Goal: Transaction & Acquisition: Purchase product/service

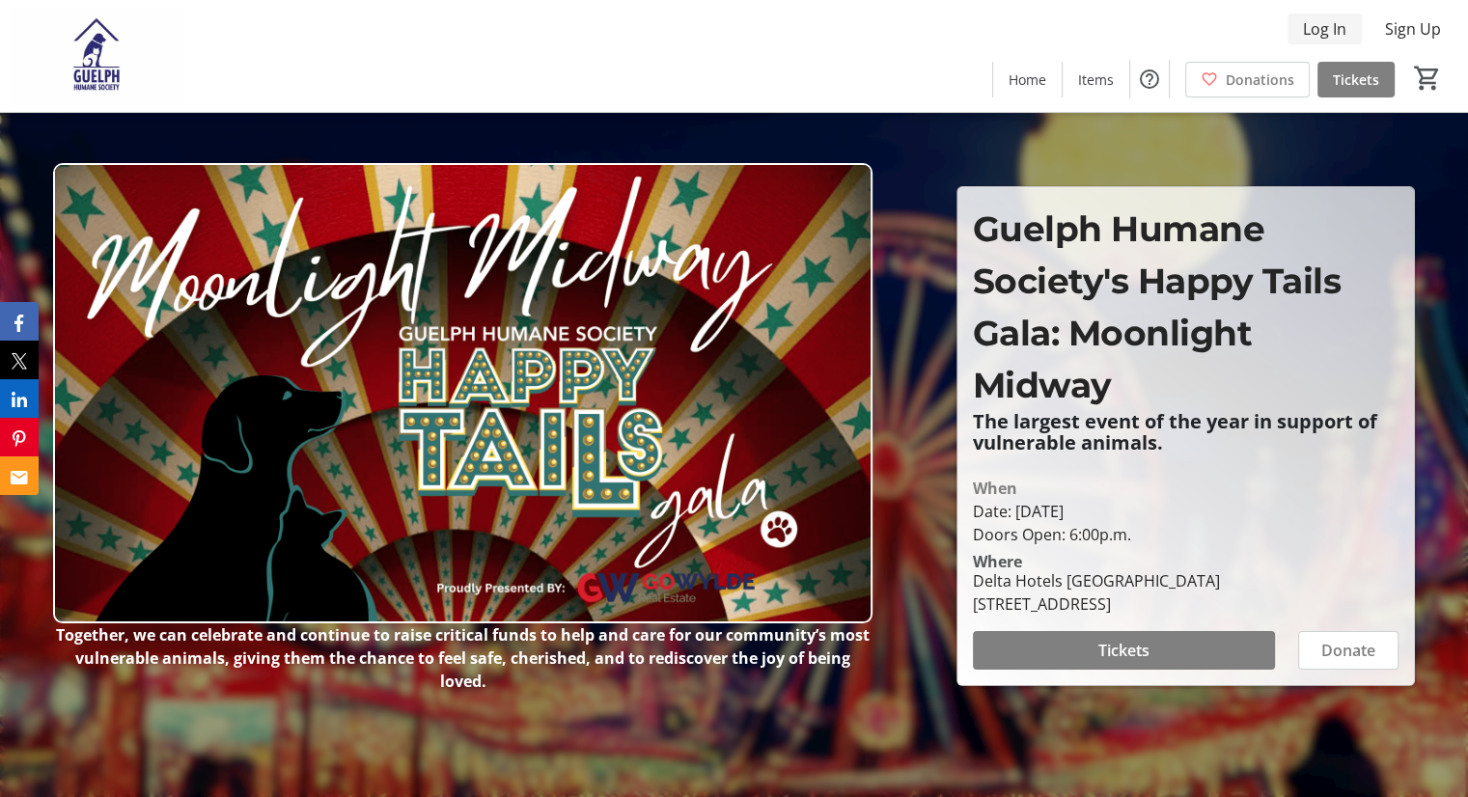
click at [1332, 33] on span "Log In" at bounding box center [1324, 28] width 43 height 23
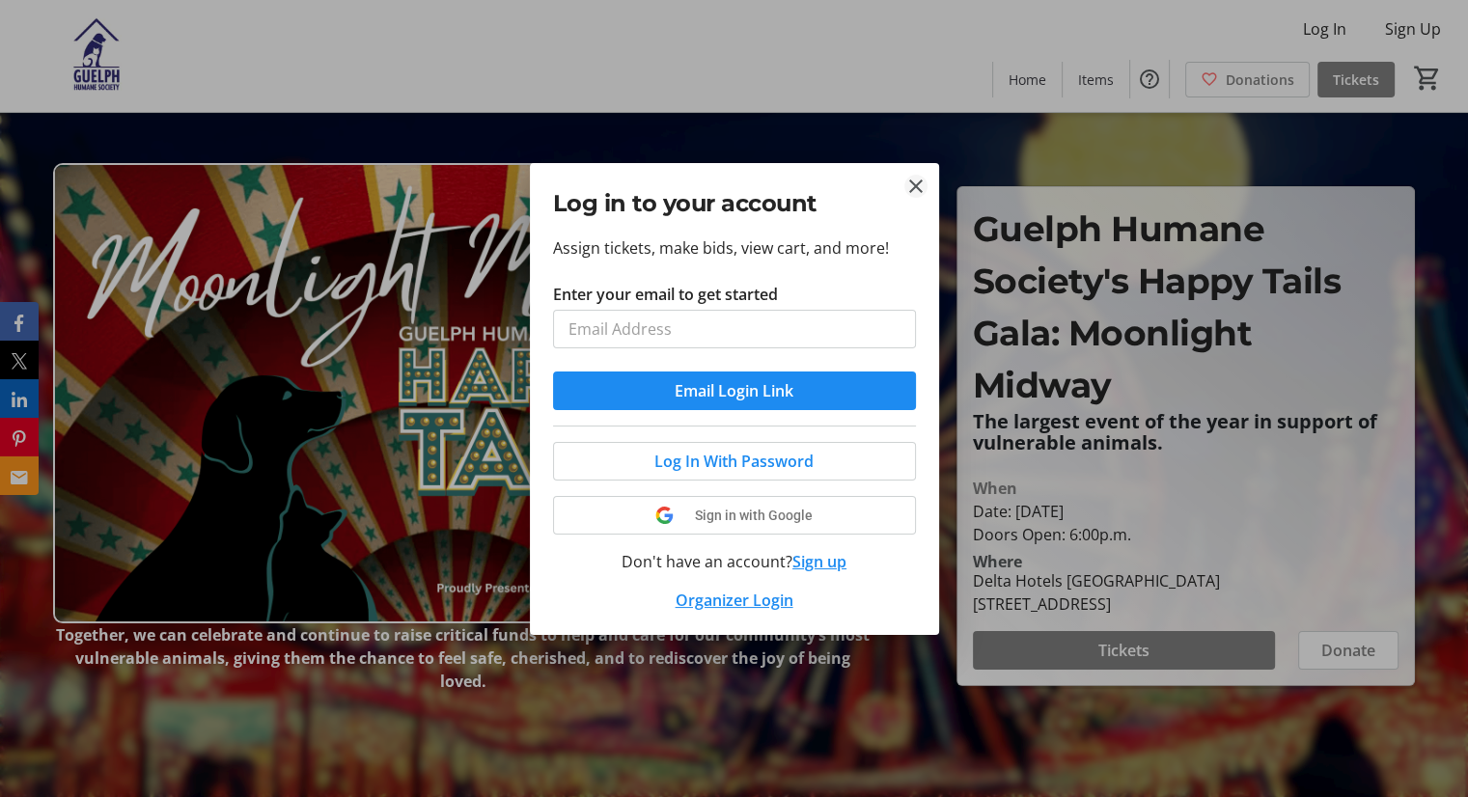
click at [0, 0] on tr-donor-auth-dialog-ui "Log in to your account Assign tickets, make bids, view cart, and more! Enter yo…" at bounding box center [0, 0] width 0 height 0
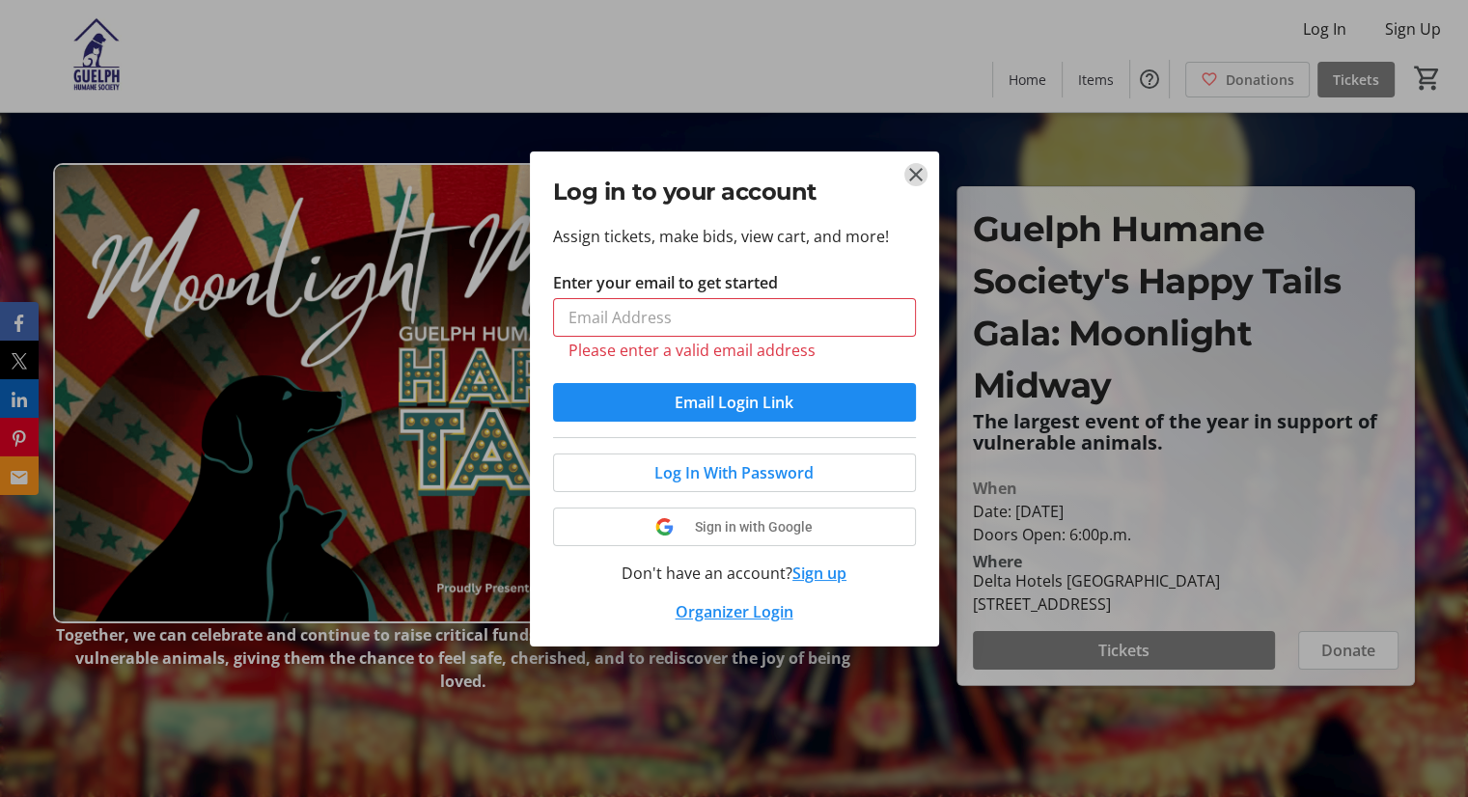
click at [908, 176] on mat-icon "Close" at bounding box center [915, 174] width 23 height 23
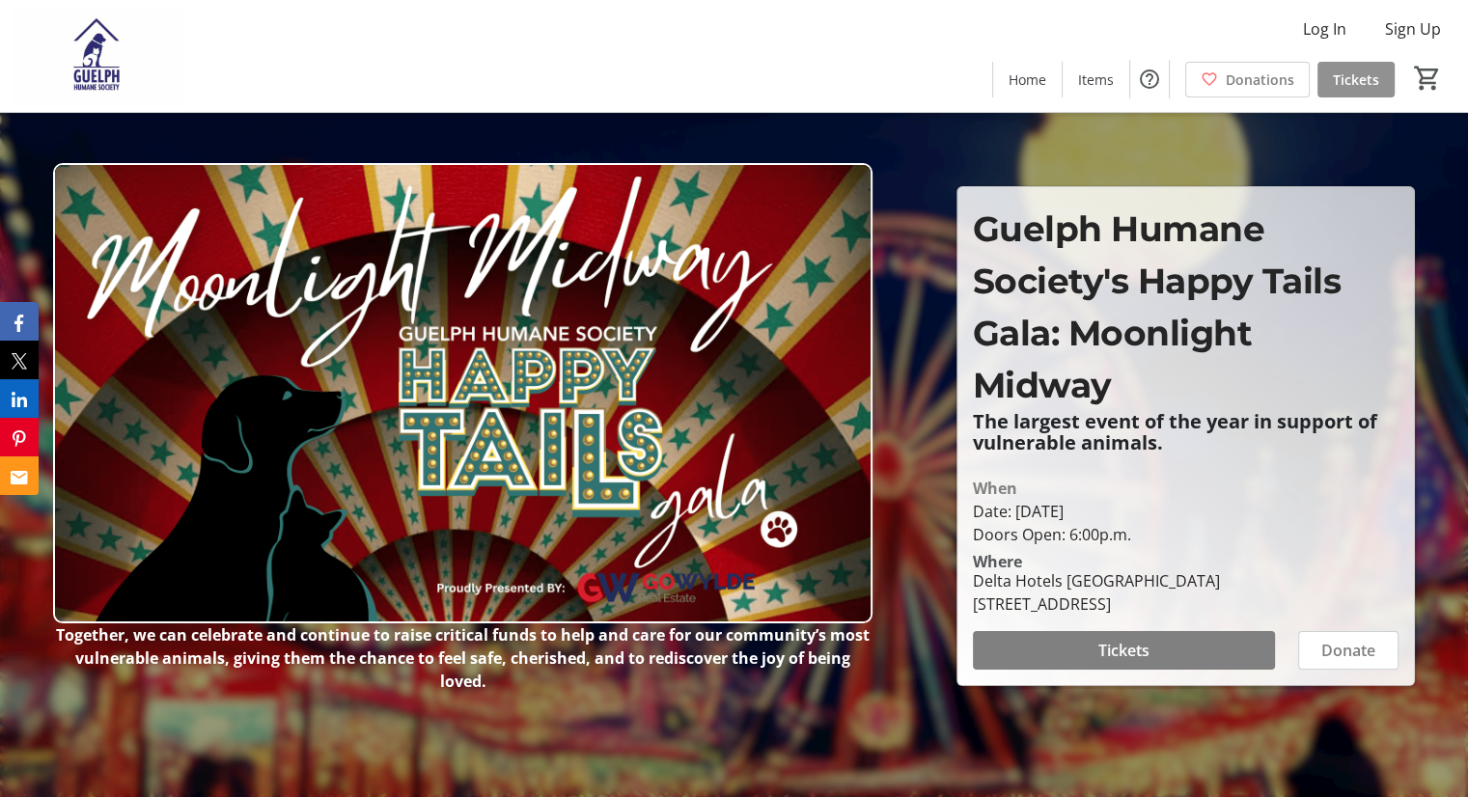
click at [1350, 74] on span "Tickets" at bounding box center [1356, 79] width 46 height 20
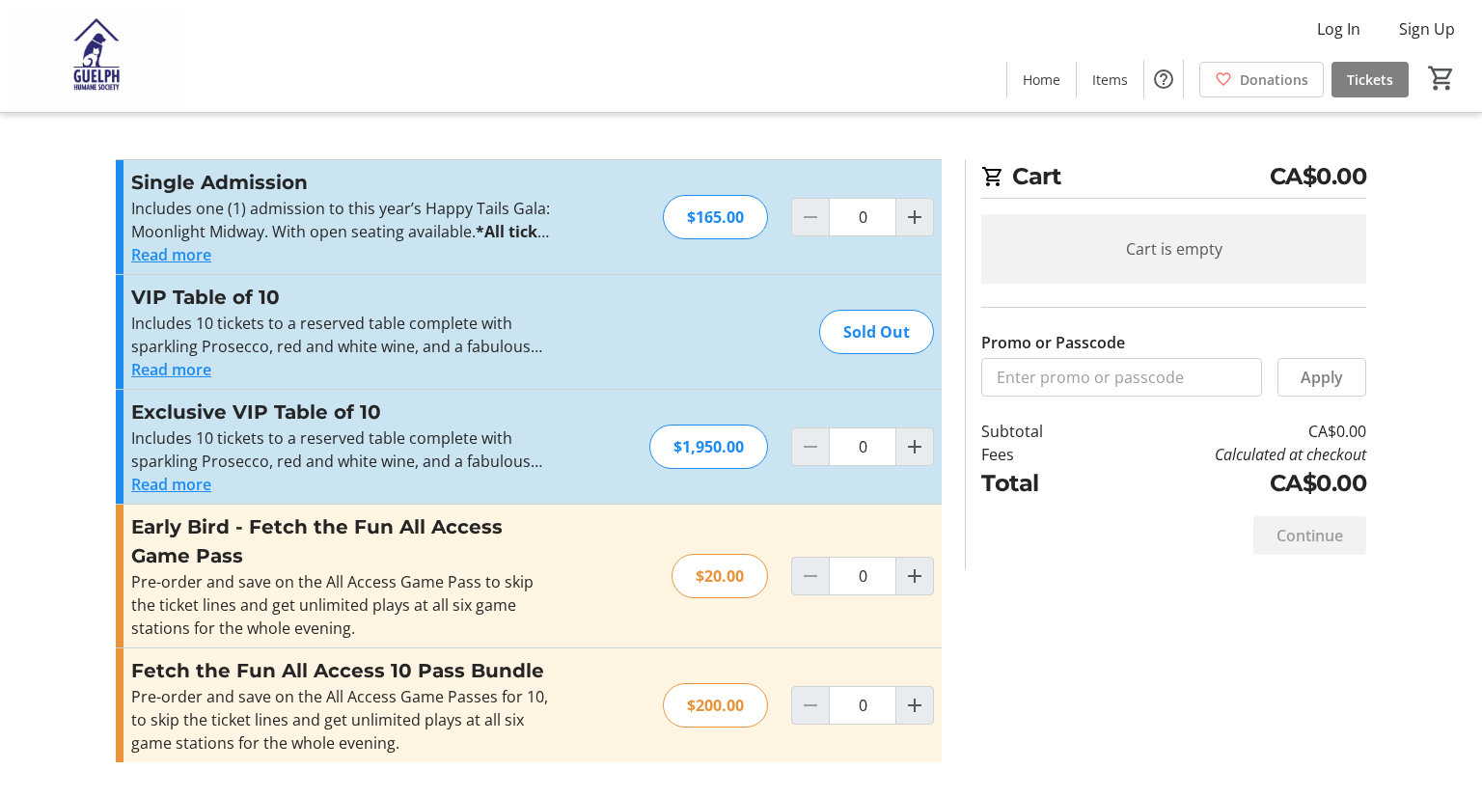
click at [903, 337] on div "Sold Out" at bounding box center [876, 332] width 115 height 44
click at [1100, 372] on input "Promo or Passcode" at bounding box center [1121, 377] width 281 height 39
type input "vipgala2025"
click at [1330, 382] on span "Apply" at bounding box center [1322, 377] width 42 height 23
click at [918, 452] on mat-icon "Increment by one" at bounding box center [914, 446] width 23 height 23
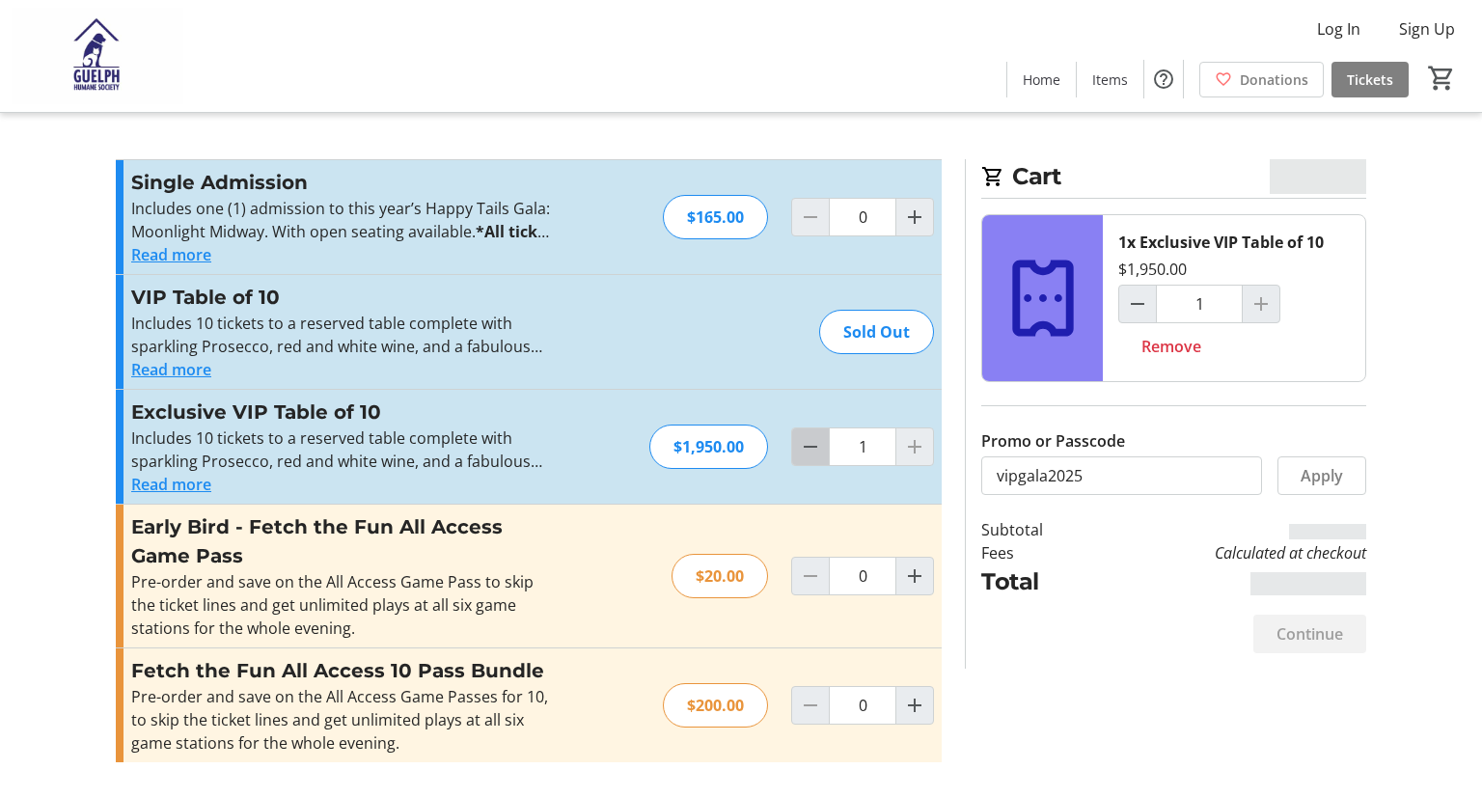
click at [797, 445] on span "Decrement by one" at bounding box center [810, 446] width 37 height 37
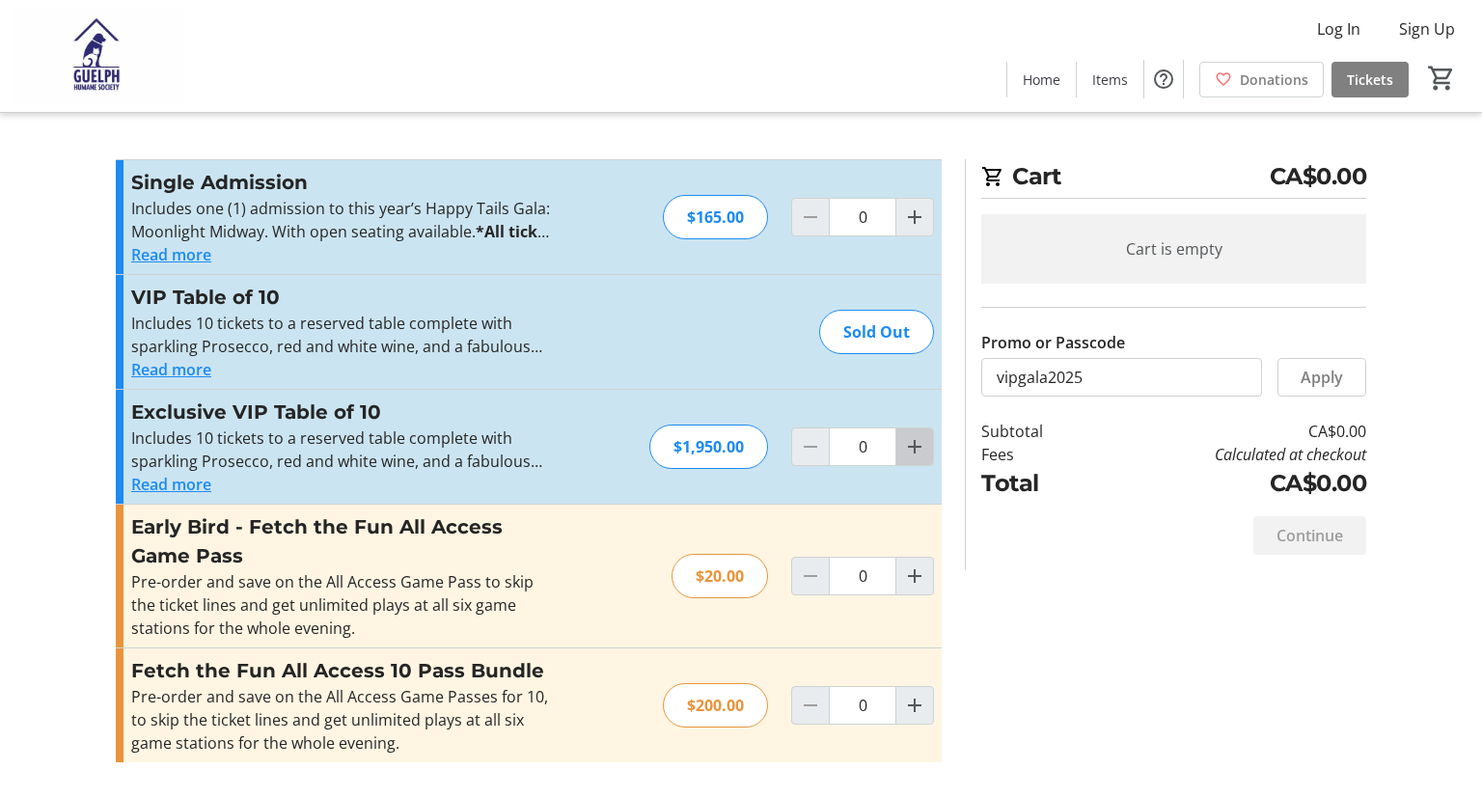
click at [919, 438] on mat-icon "Increment by one" at bounding box center [914, 446] width 23 height 23
type input "1"
click at [919, 438] on div at bounding box center [915, 447] width 39 height 39
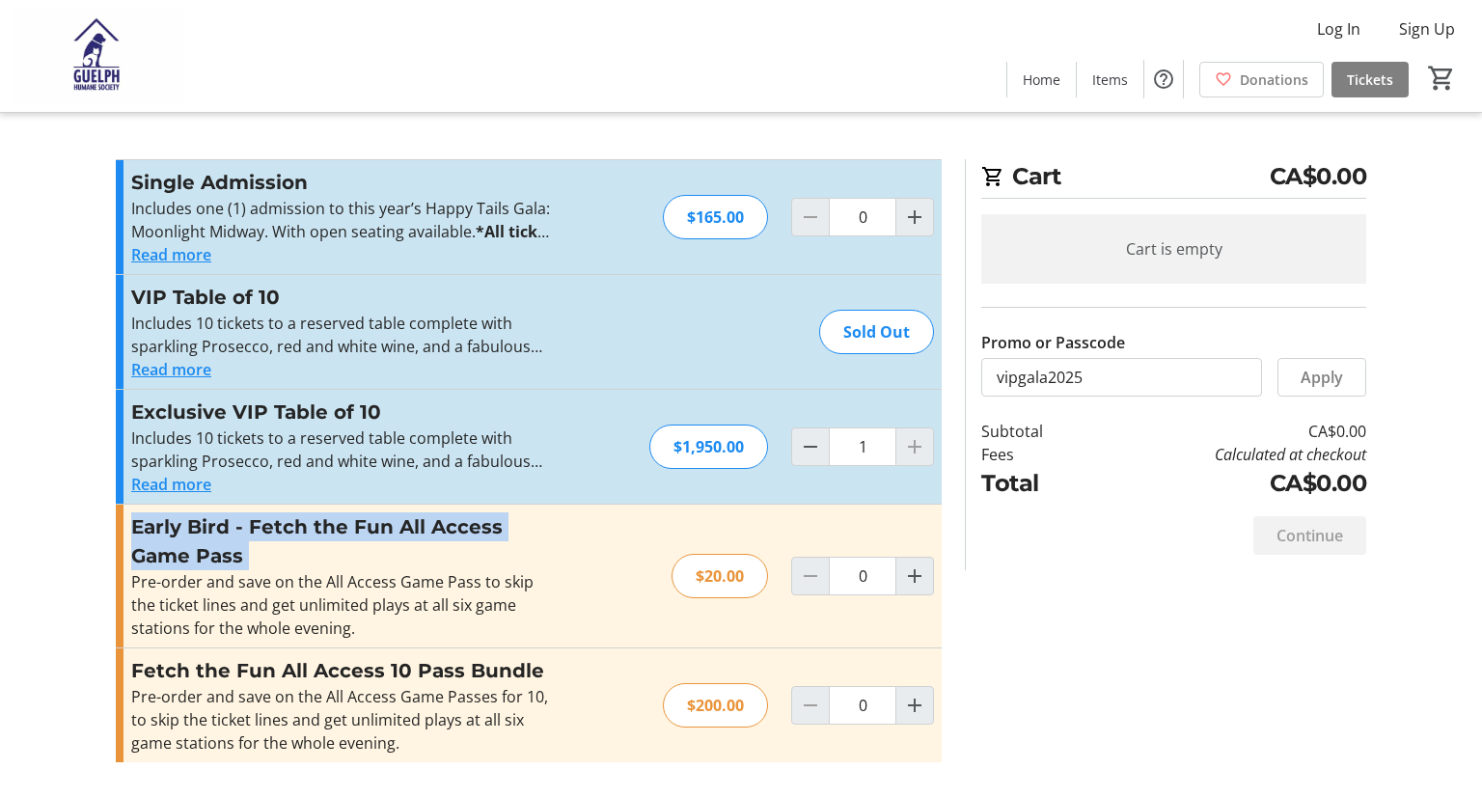
click at [919, 438] on div at bounding box center [915, 447] width 39 height 39
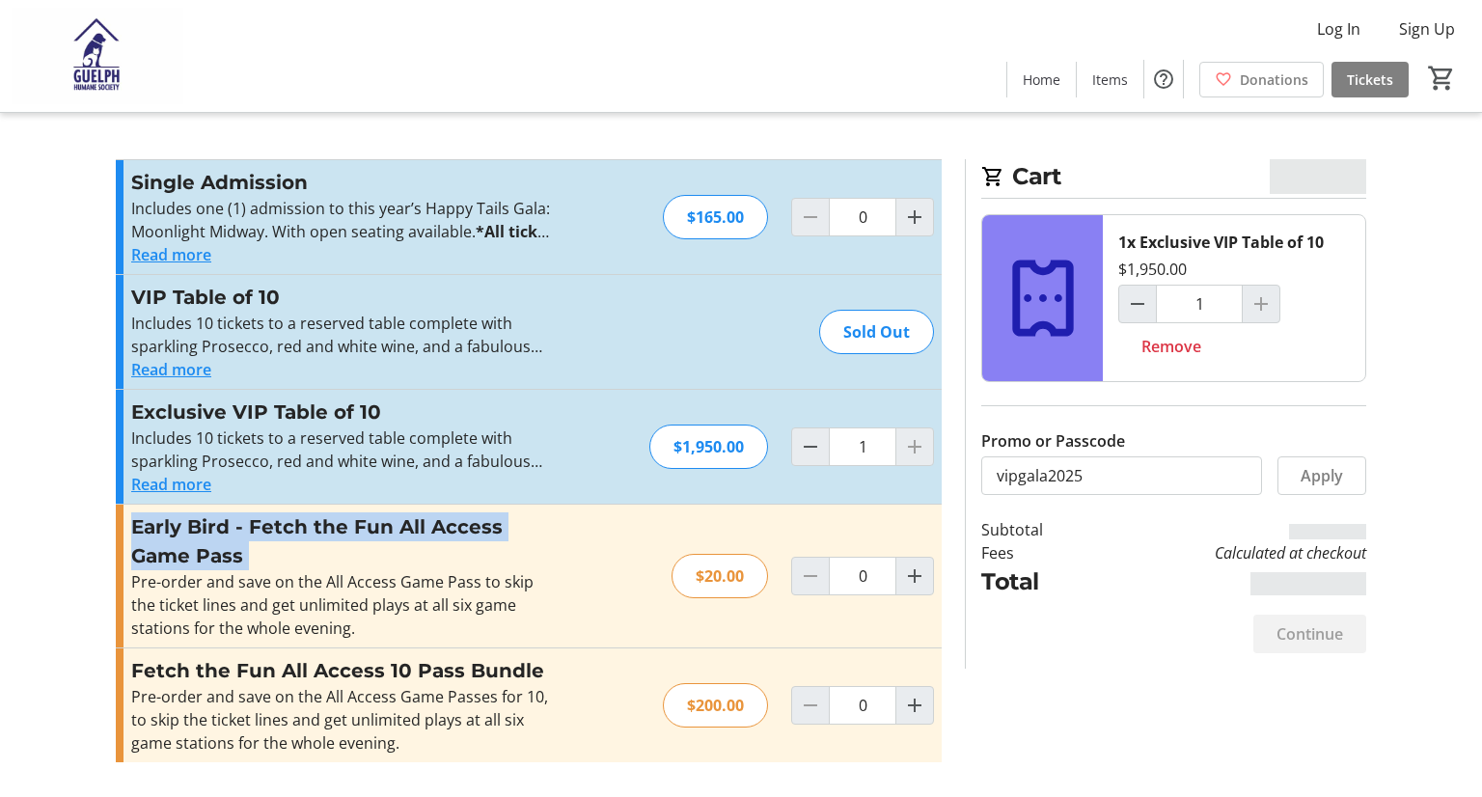
click at [919, 438] on div at bounding box center [915, 447] width 39 height 39
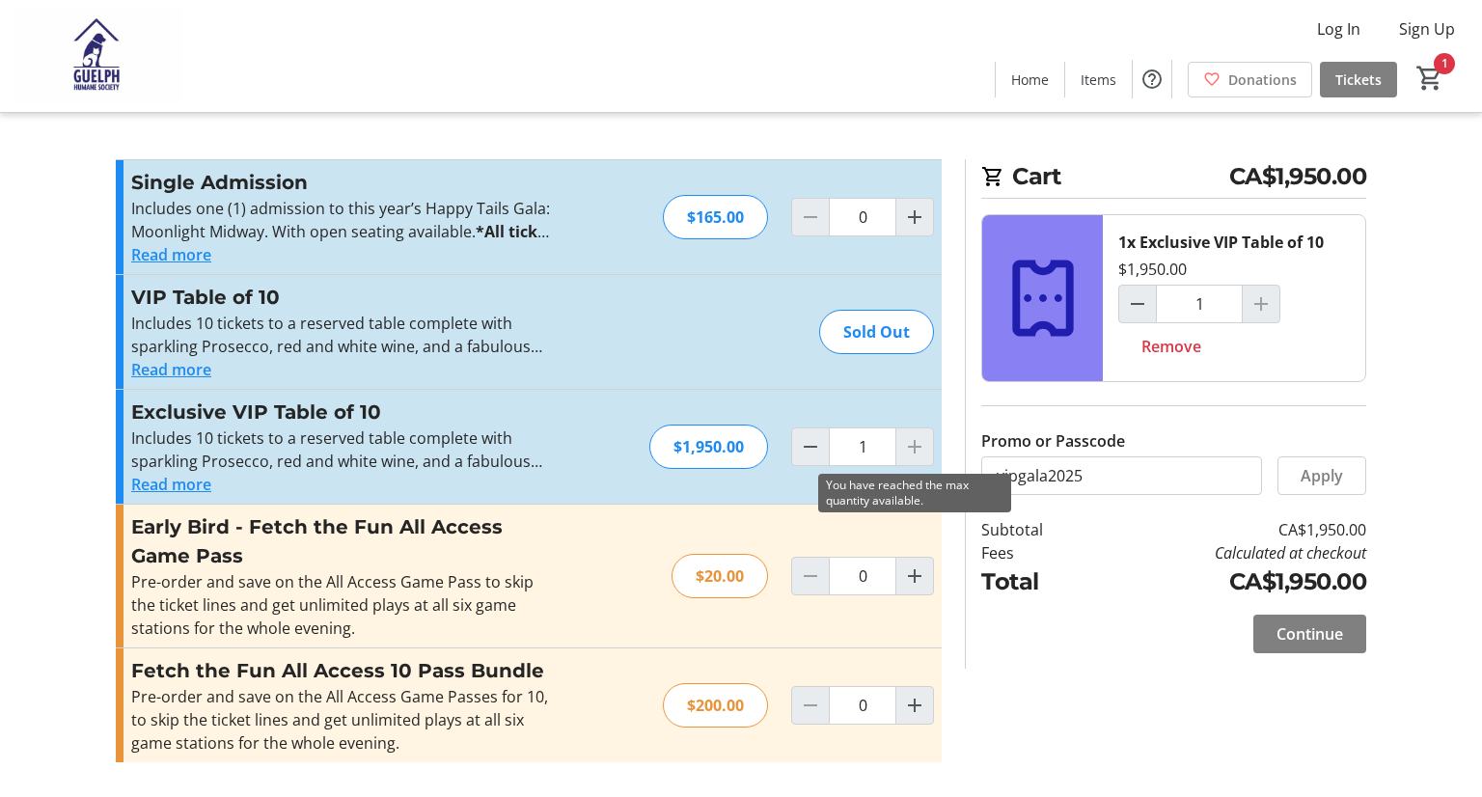
click at [912, 454] on div at bounding box center [915, 447] width 39 height 39
click at [910, 447] on div at bounding box center [915, 447] width 39 height 39
click at [1274, 633] on span at bounding box center [1310, 634] width 113 height 46
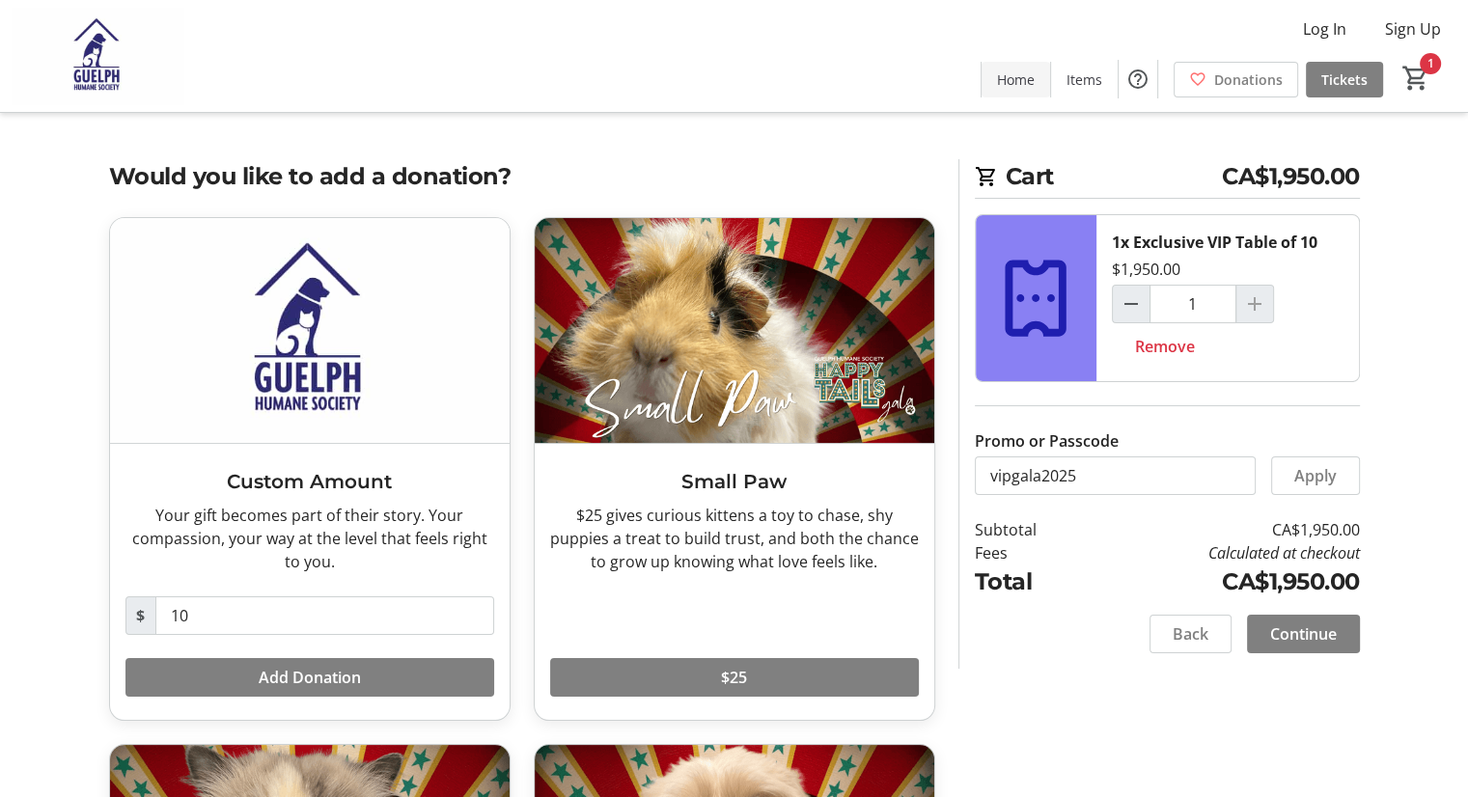
click at [1032, 83] on span "Home" at bounding box center [1016, 79] width 38 height 20
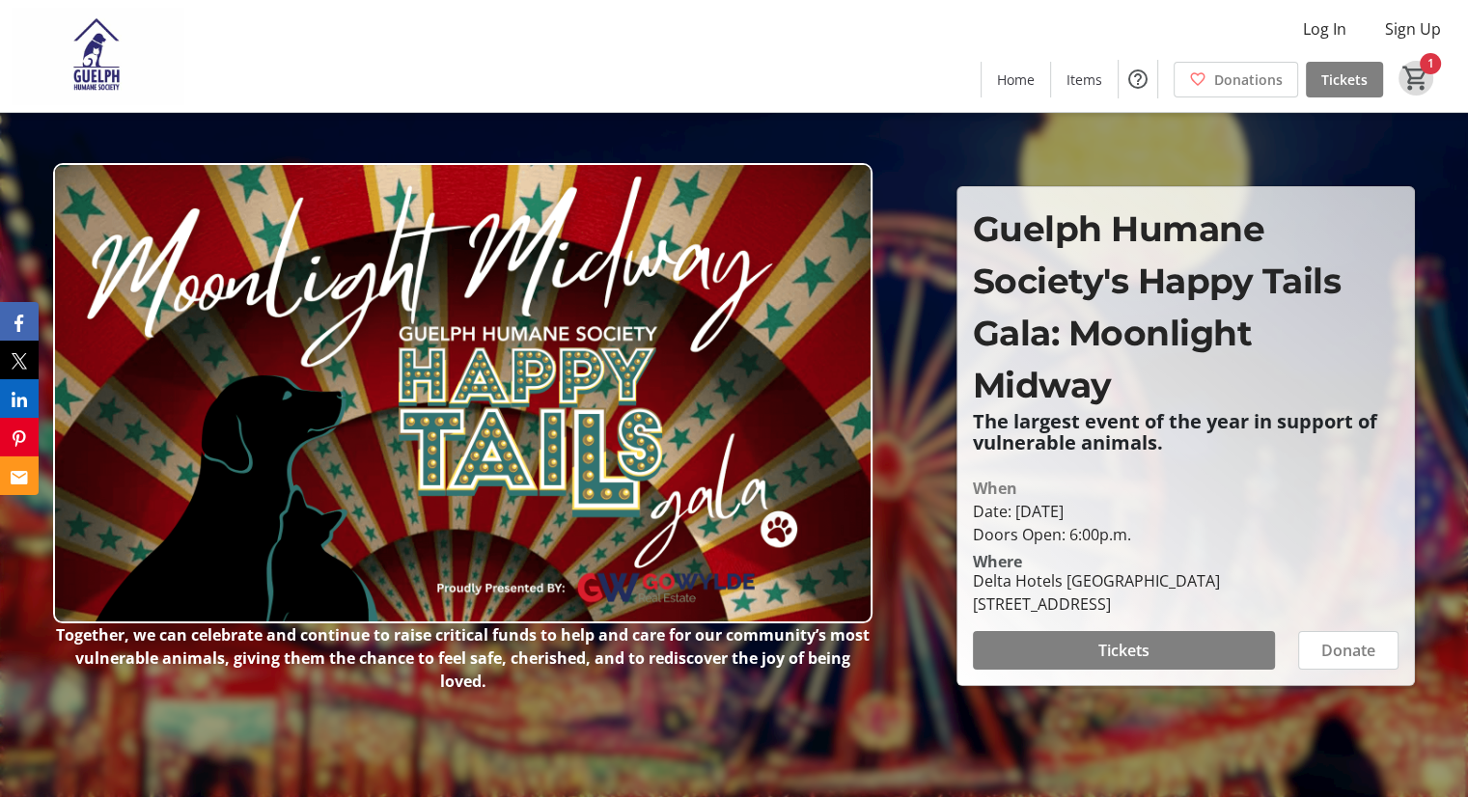
click at [1420, 73] on mat-icon "1" at bounding box center [1415, 78] width 29 height 29
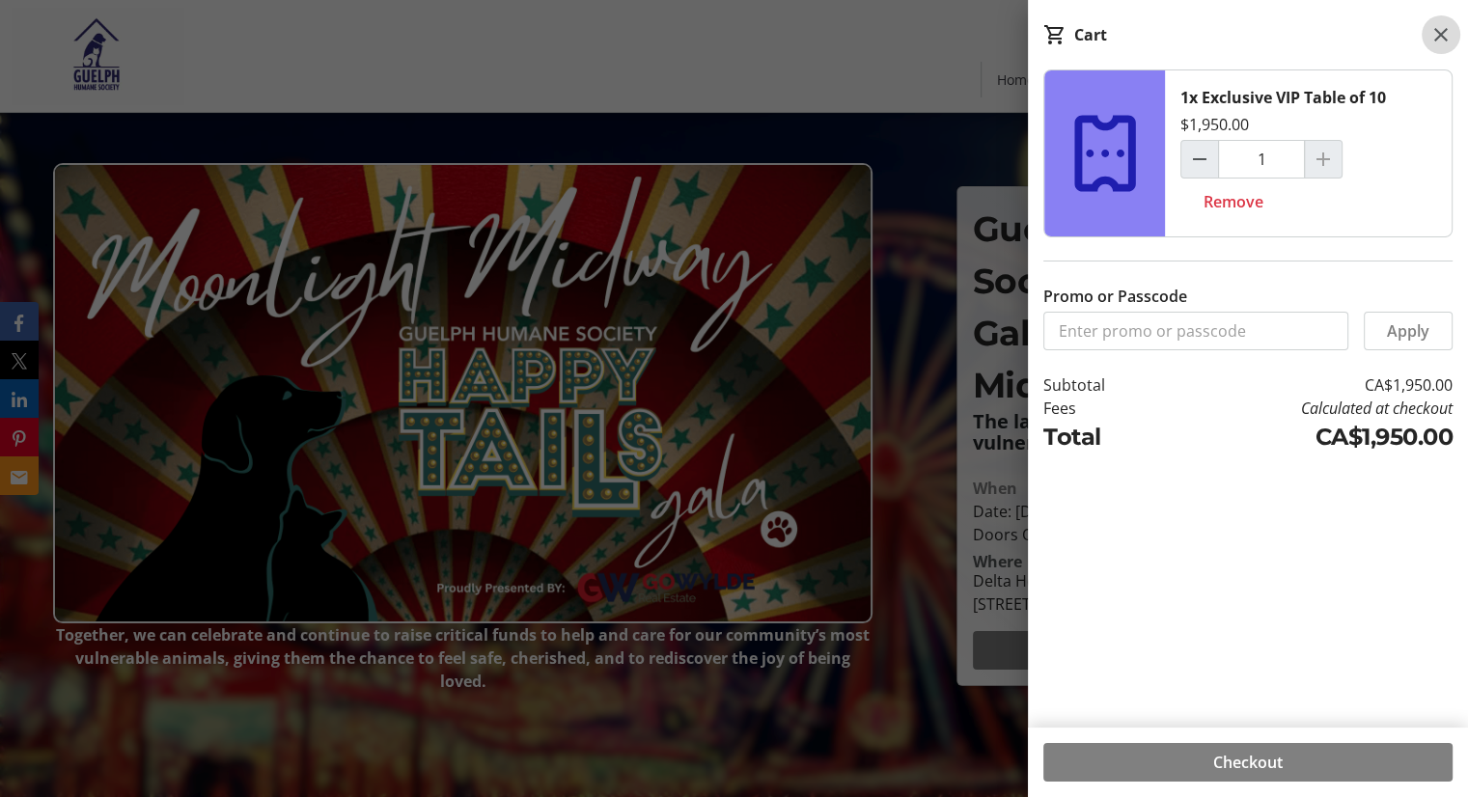
click at [1443, 40] on mat-icon at bounding box center [1440, 34] width 23 height 23
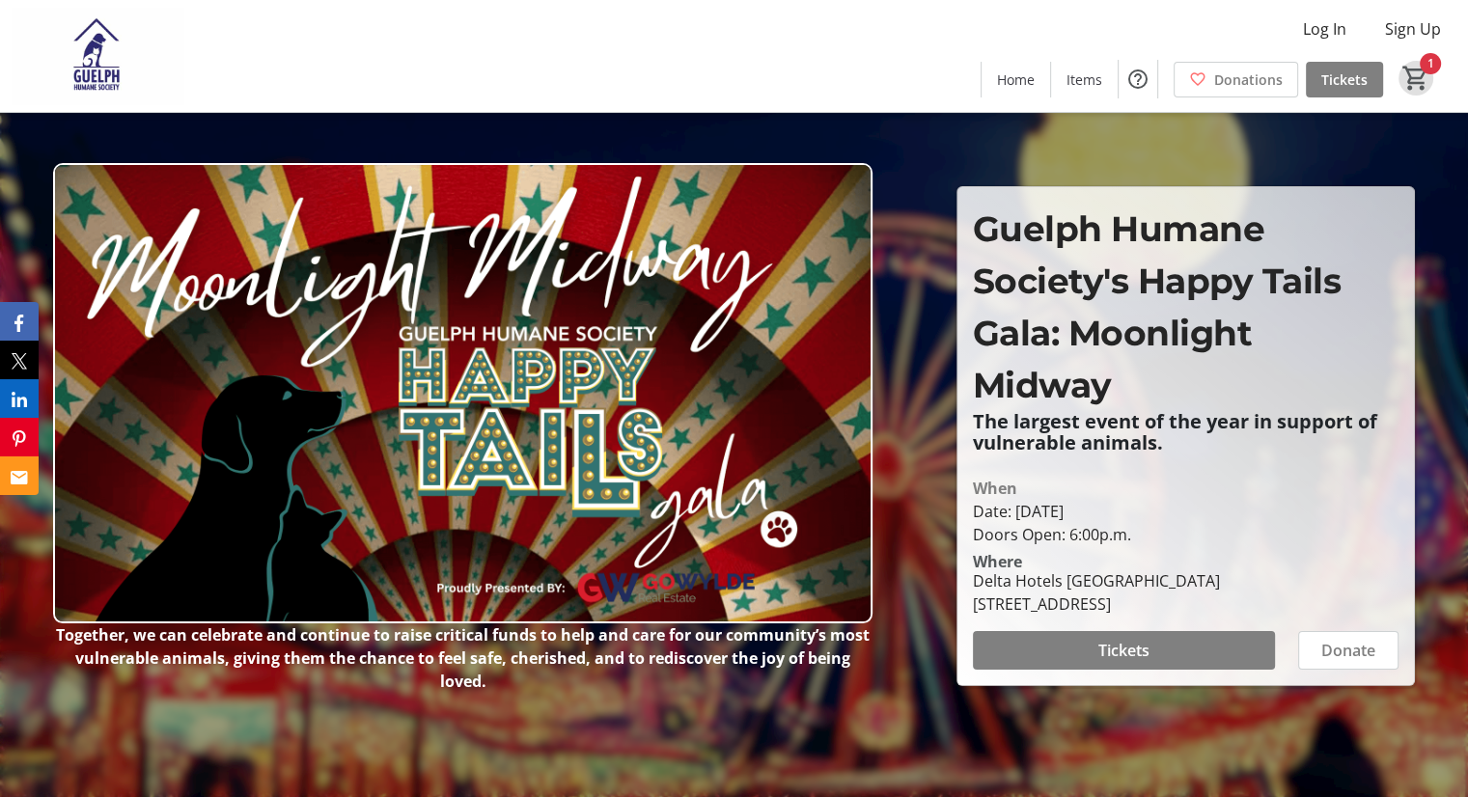
click at [1434, 46] on div "Log In Sign Up Home Items Donations Tickets 1" at bounding box center [734, 56] width 1468 height 112
click at [1431, 70] on span "Cart" at bounding box center [1415, 78] width 35 height 35
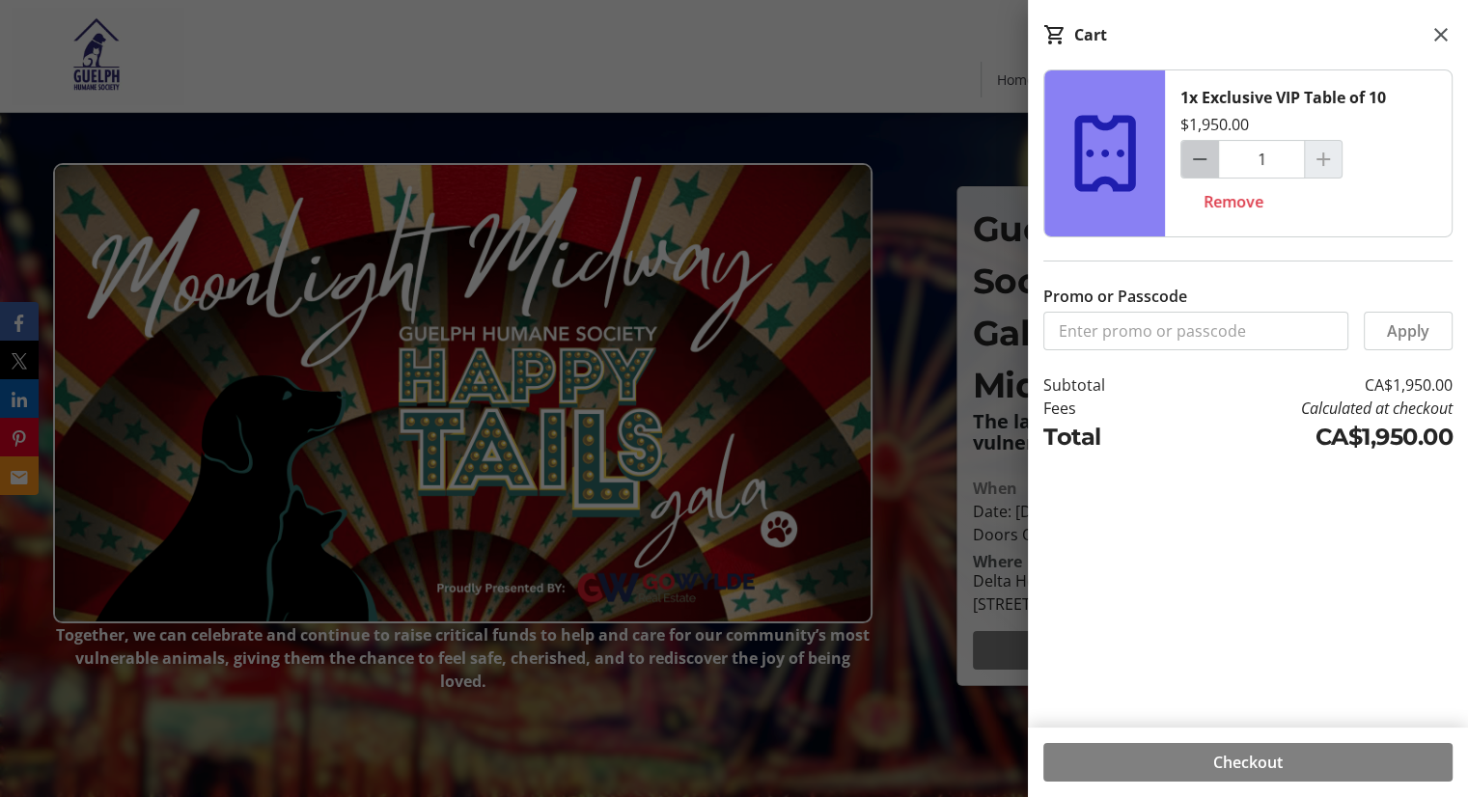
click at [1199, 152] on mat-icon "Decrement by one" at bounding box center [1199, 159] width 23 height 23
type input "0"
click at [1234, 202] on span "Remove" at bounding box center [1233, 201] width 60 height 23
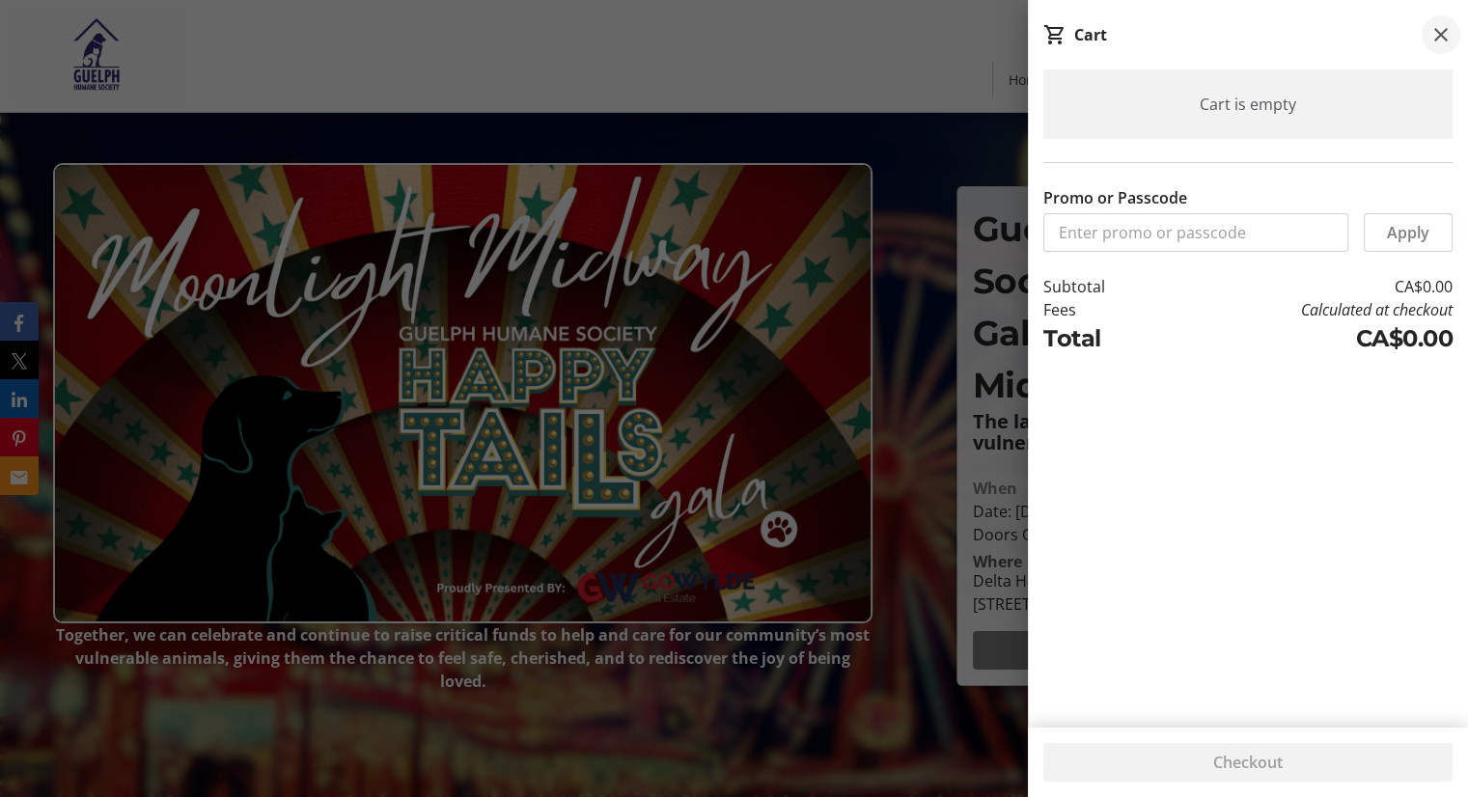
click at [1446, 26] on mat-icon at bounding box center [1440, 34] width 23 height 23
